Goal: Information Seeking & Learning: Learn about a topic

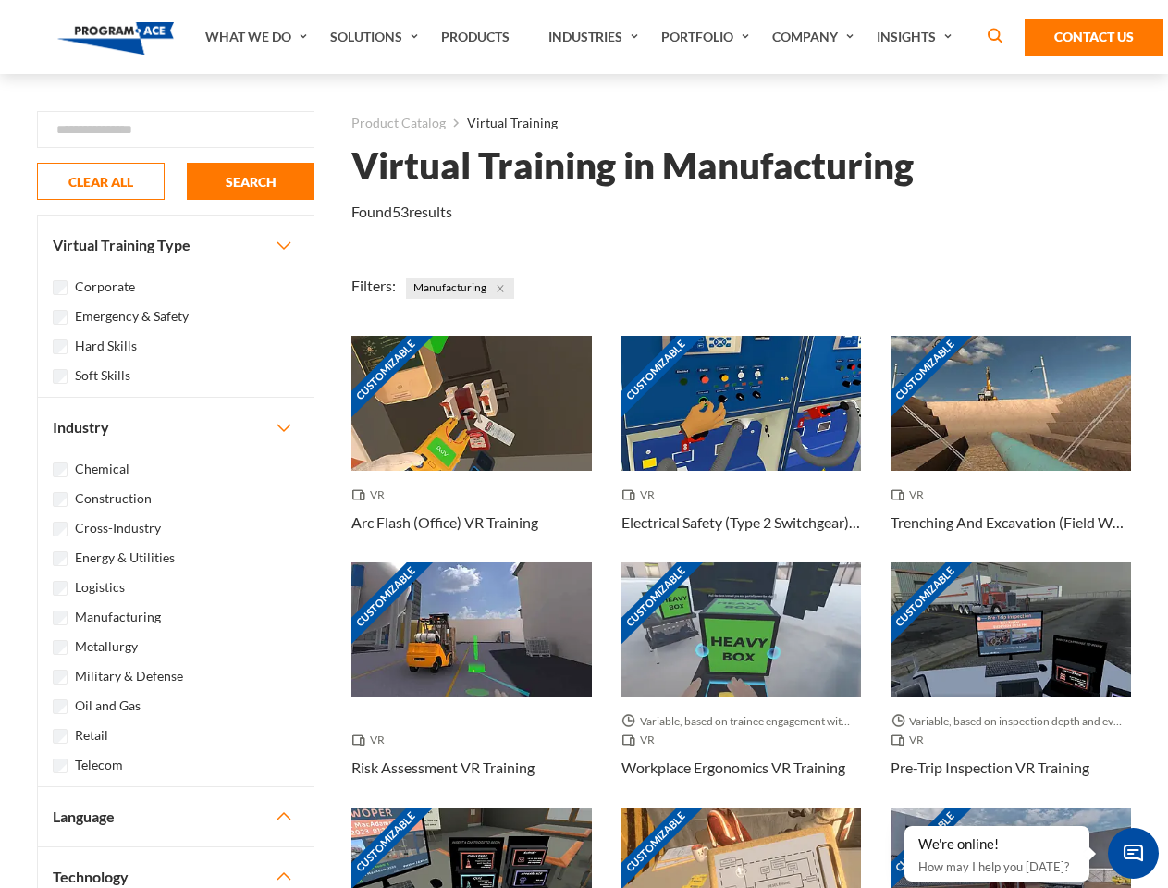
click at [258, 37] on link "What We Do" at bounding box center [258, 37] width 125 height 74
click at [376, 37] on link "Solutions" at bounding box center [376, 37] width 111 height 74
click at [596, 37] on link "Industries" at bounding box center [595, 37] width 113 height 74
click at [817, 37] on link "Company" at bounding box center [815, 37] width 105 height 74
click at [917, 37] on link "Insights" at bounding box center [917, 37] width 98 height 74
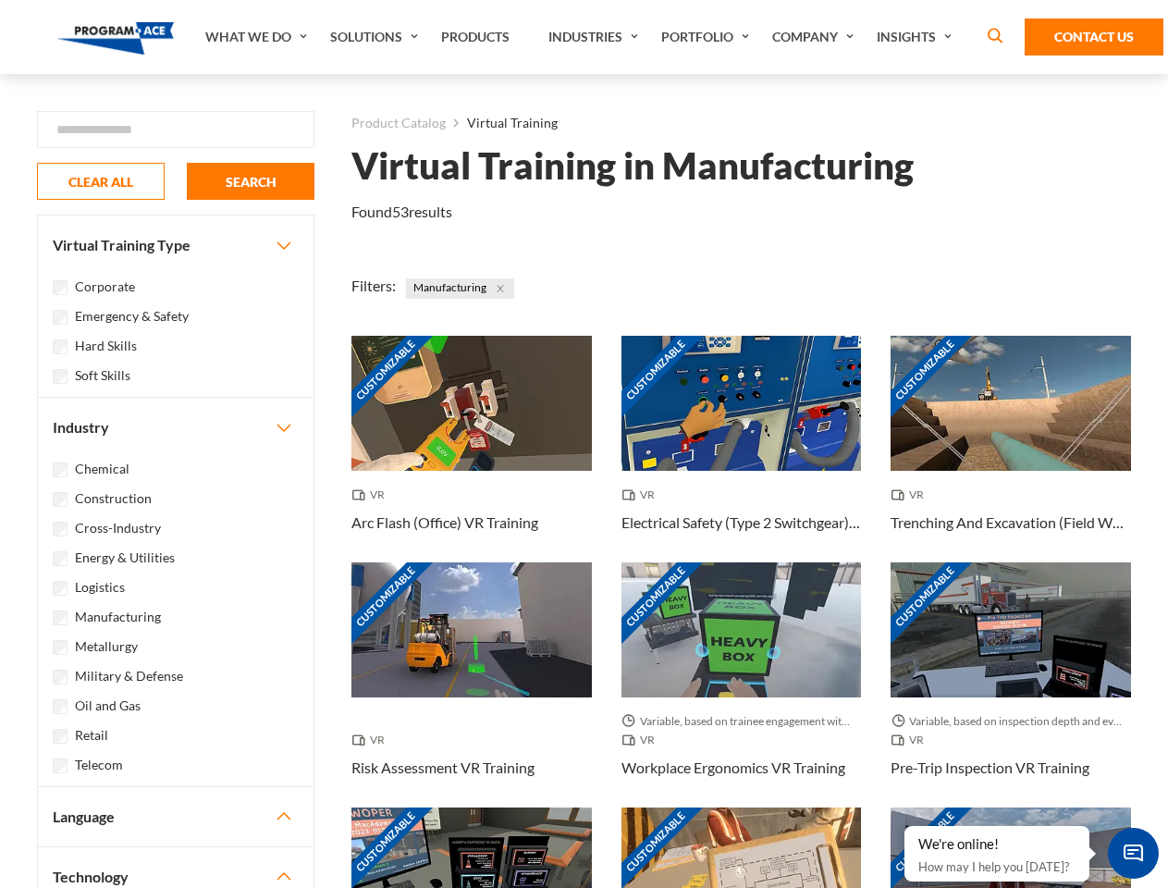
click at [0, 0] on div "Blog White Papers News" at bounding box center [0, 0] width 0 height 0
click at [0, 0] on strong "How Virtual Learning Can Enhance Workforce Productivity: A Guide for L&D Manage…" at bounding box center [0, 0] width 0 height 0
click at [1133, 853] on span "Minimize live chat window" at bounding box center [1134, 853] width 68 height 68
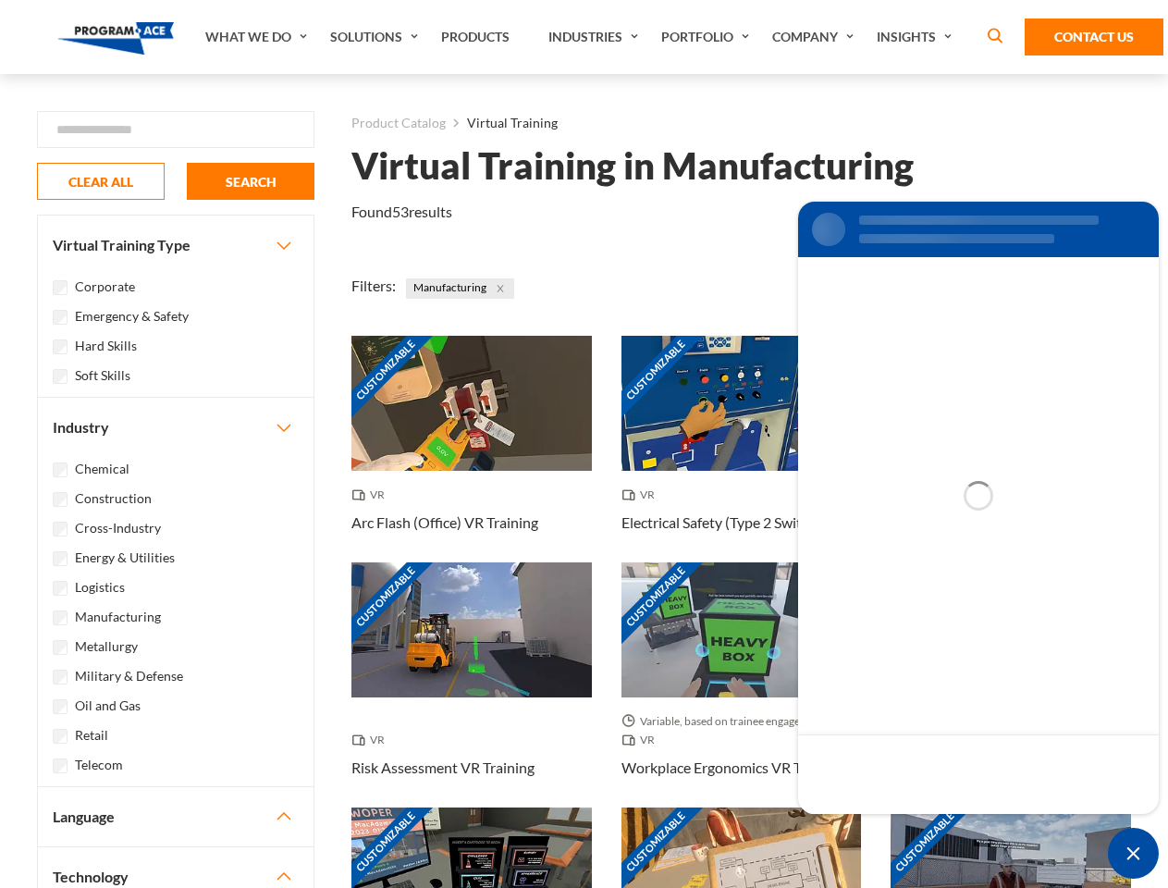
click at [905, 827] on div "Customizable" at bounding box center [1011, 874] width 240 height 135
